Goal: Obtain resource: Download file/media

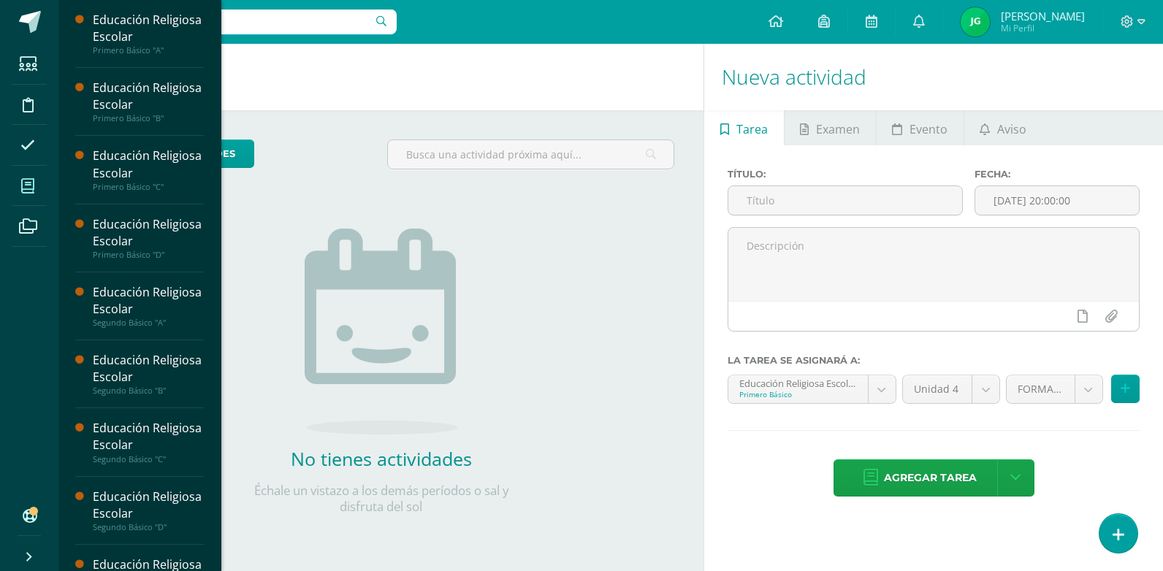
click at [33, 188] on icon at bounding box center [27, 186] width 13 height 15
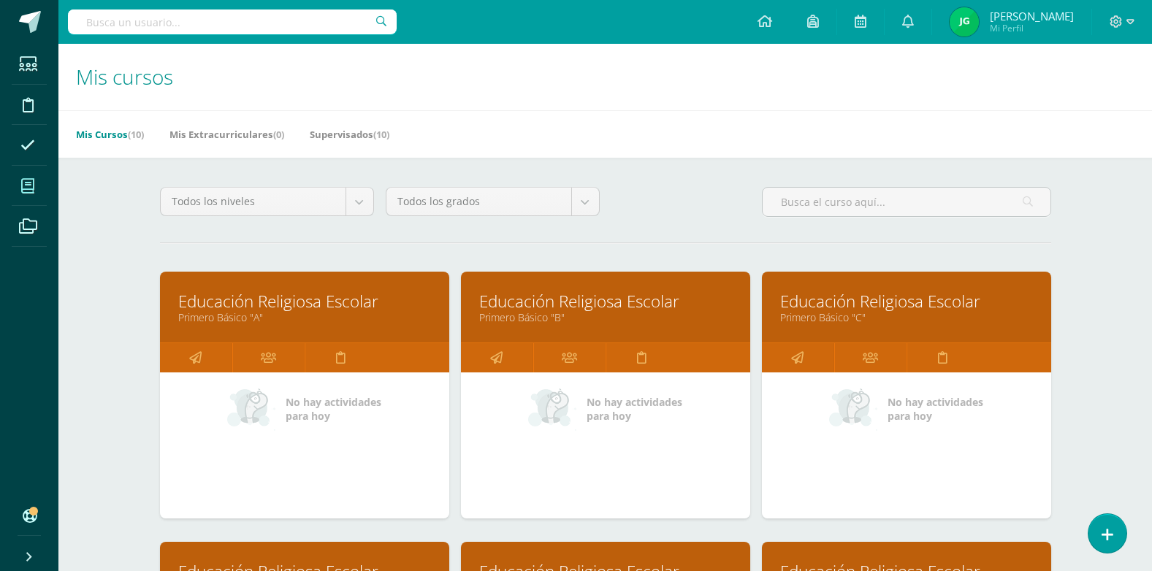
click at [544, 309] on link "Educación Religiosa Escolar" at bounding box center [605, 301] width 253 height 23
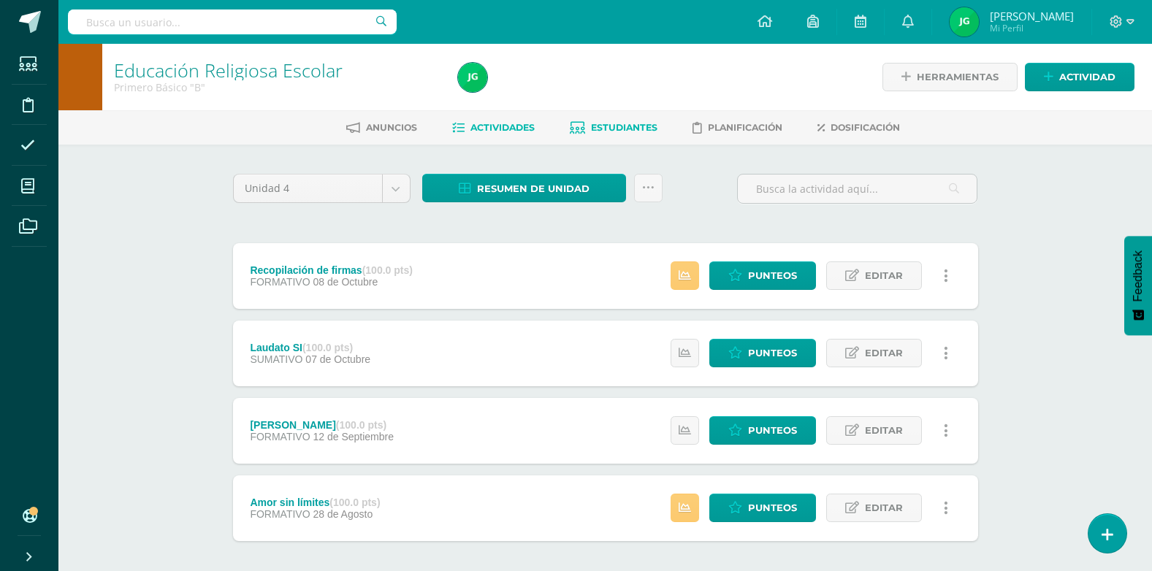
click at [632, 129] on span "Estudiantes" at bounding box center [624, 127] width 66 height 11
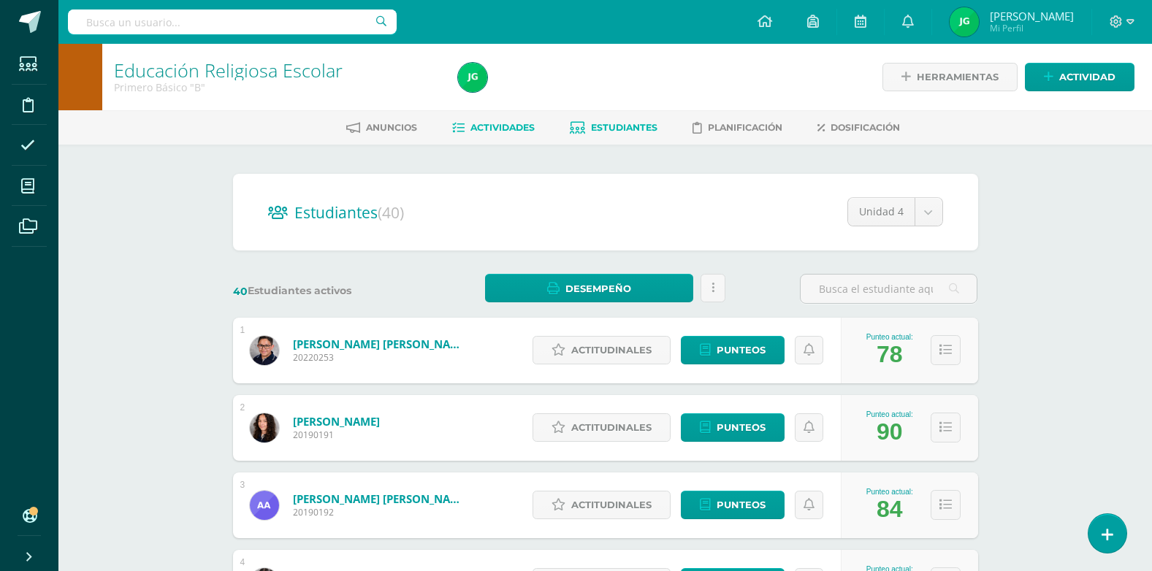
click at [516, 126] on span "Actividades" at bounding box center [502, 127] width 64 height 11
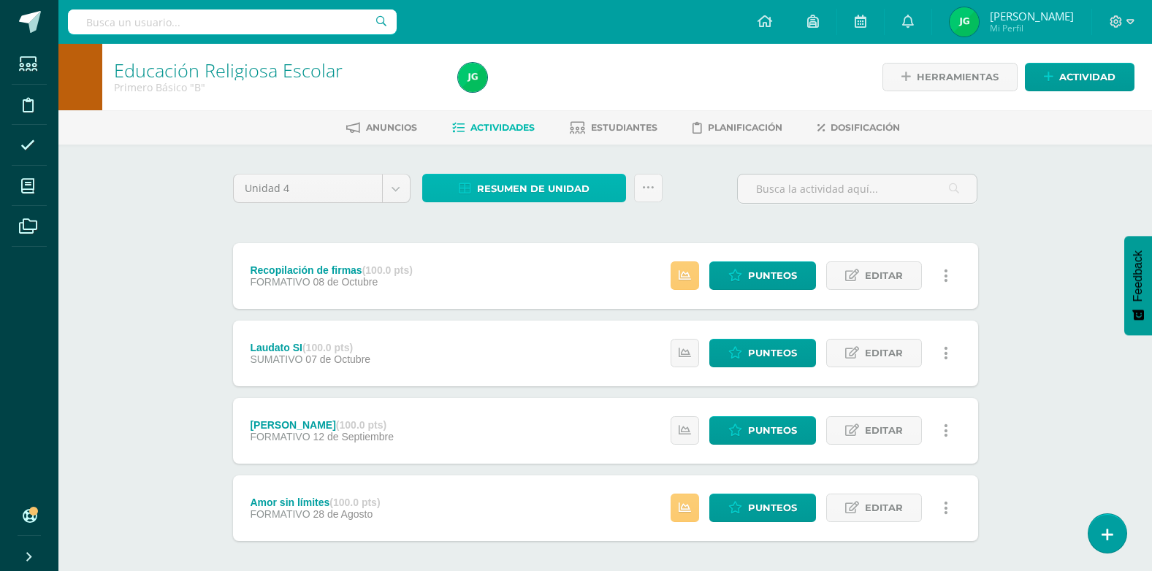
click at [583, 189] on span "Resumen de unidad" at bounding box center [533, 188] width 112 height 27
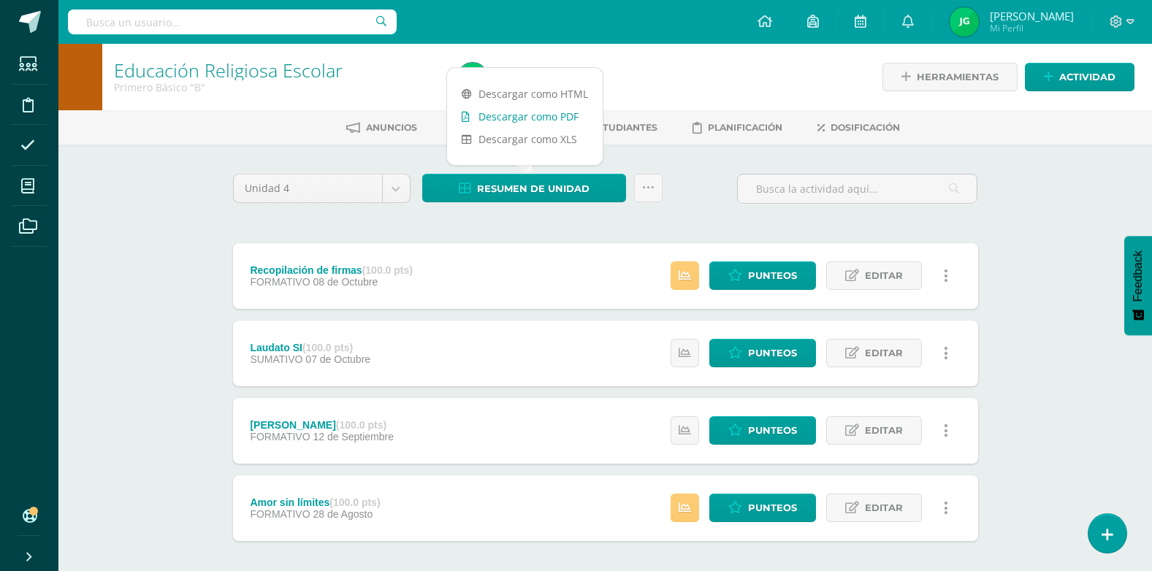
click at [553, 118] on link "Descargar como PDF" at bounding box center [525, 116] width 156 height 23
